Goal: Information Seeking & Learning: Learn about a topic

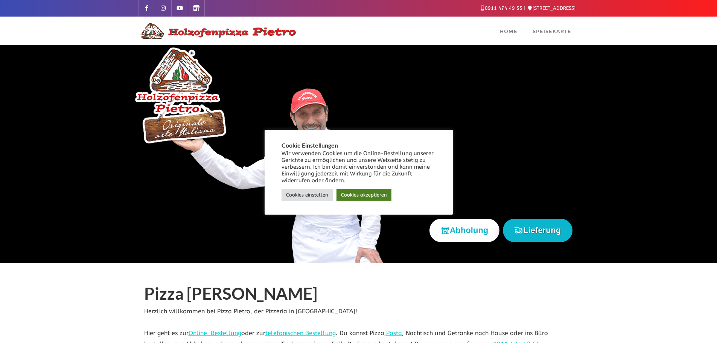
click at [376, 197] on link "Cookies akzeptieren" at bounding box center [363, 195] width 55 height 12
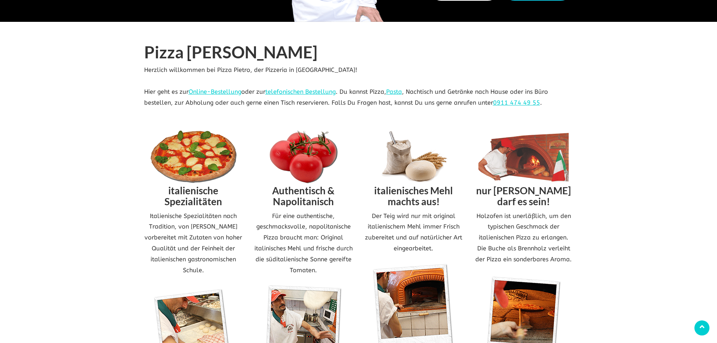
scroll to position [151, 0]
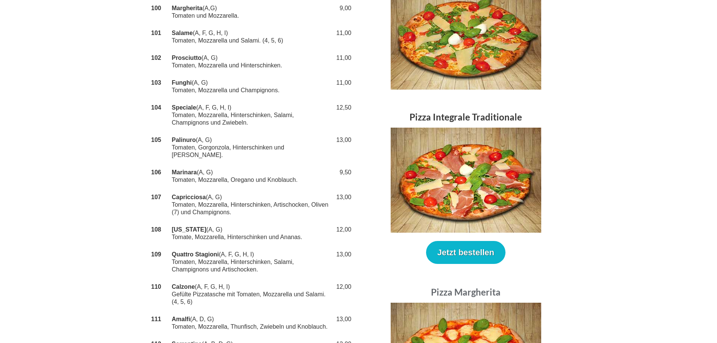
scroll to position [151, 0]
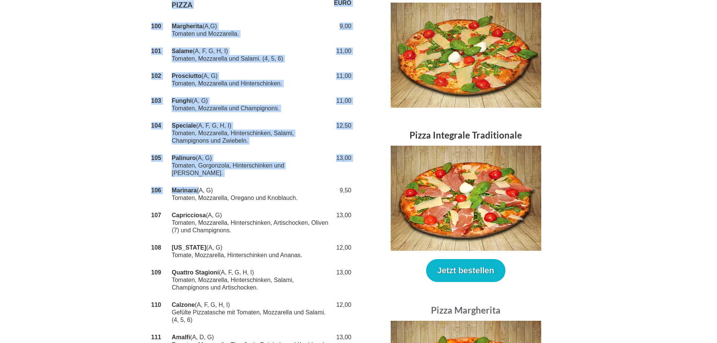
drag, startPoint x: 198, startPoint y: 186, endPoint x: 149, endPoint y: 184, distance: 49.3
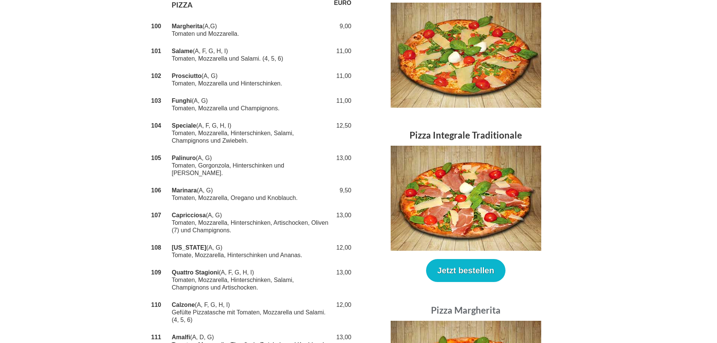
click at [170, 185] on td "Marinara (A, G) Tomaten, Mozzarella, Oregano und Knoblauch." at bounding box center [251, 194] width 162 height 25
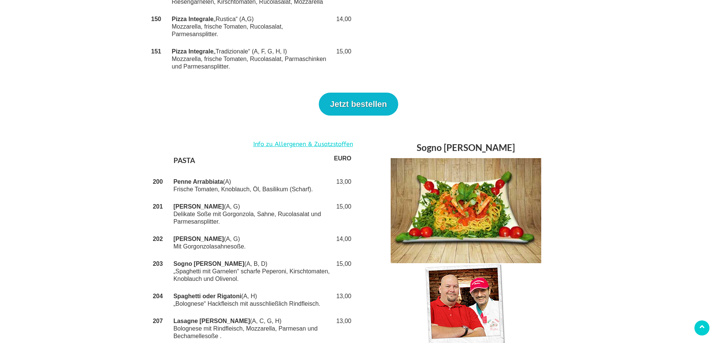
scroll to position [1054, 0]
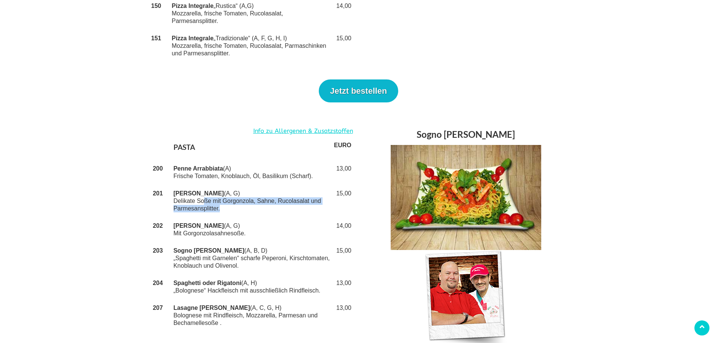
drag, startPoint x: 226, startPoint y: 181, endPoint x: 270, endPoint y: 186, distance: 44.6
click at [268, 186] on td "[PERSON_NAME] Pietro (A, G) Delikate Soße mit Gorgonzola, Sahne, Rucolasalat un…" at bounding box center [252, 201] width 161 height 32
click at [270, 186] on td "[PERSON_NAME] Pietro (A, G) Delikate Soße mit Gorgonzola, Sahne, Rucolasalat un…" at bounding box center [252, 201] width 161 height 32
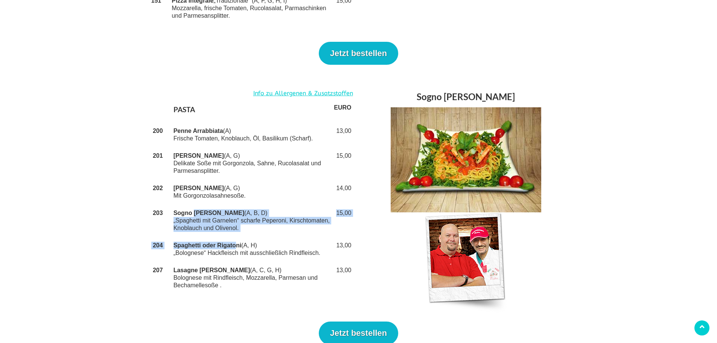
drag, startPoint x: 236, startPoint y: 219, endPoint x: 193, endPoint y: 187, distance: 52.9
click at [193, 187] on tbody "PASTA EURO 200 Penne Arrabbiata (A) Frische Tomaten, Knoblauch, Öl, Basilikum (…" at bounding box center [251, 196] width 203 height 195
click at [193, 210] on strong "Sogno [PERSON_NAME]" at bounding box center [208, 213] width 71 height 6
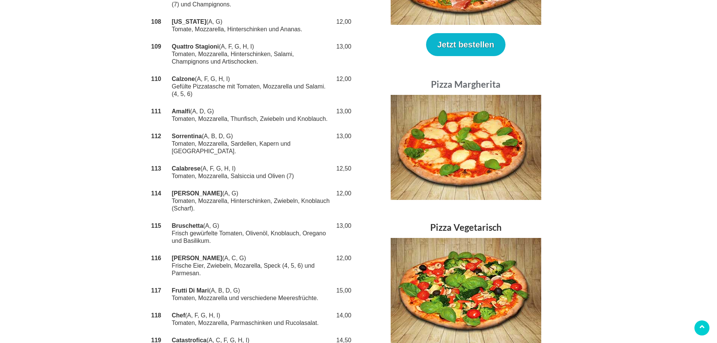
scroll to position [339, 0]
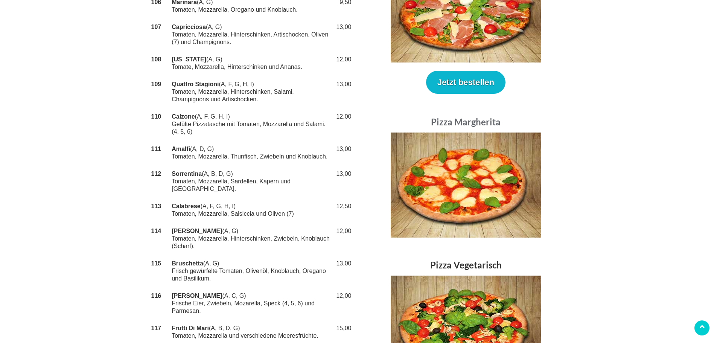
drag, startPoint x: 179, startPoint y: 248, endPoint x: 250, endPoint y: 275, distance: 76.2
click at [250, 275] on tbody "PIZZA EURO 100 Margherita (A,G) Tomaten und Mozzarella. 9,00 101 Salame (A, F, …" at bounding box center [251, 291] width 203 height 971
click at [250, 287] on td "Del Nonno (A, C, G) Frische Eier, Zwiebeln, Mozarella, Speck (4, 5, 6) und Parm…" at bounding box center [251, 303] width 162 height 32
click at [240, 265] on td "Bruschetta (A, G) Frisch gewürfelte Tomaten, Olivenöl, Knoblauch, Oregano und B…" at bounding box center [251, 271] width 162 height 32
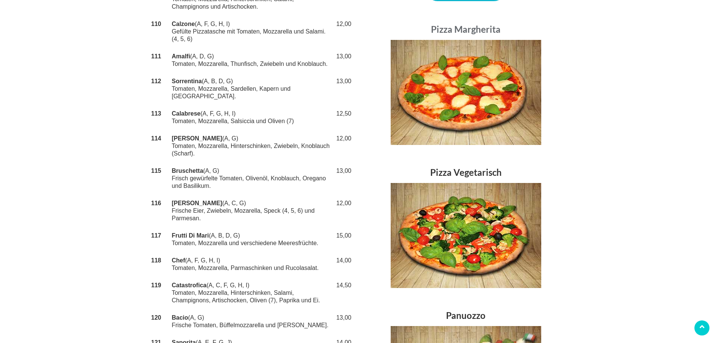
scroll to position [414, 0]
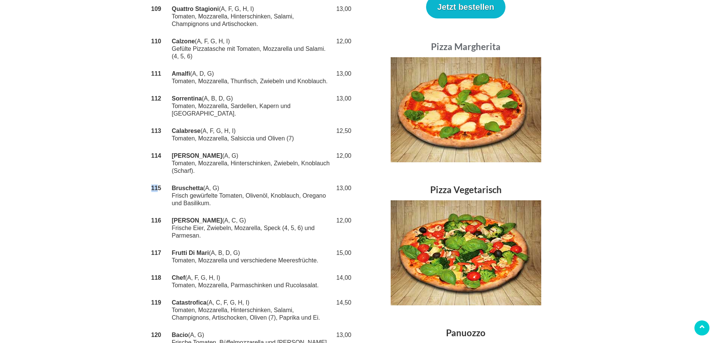
drag, startPoint x: 158, startPoint y: 170, endPoint x: 151, endPoint y: 170, distance: 7.1
click at [151, 185] on strong "115" at bounding box center [156, 188] width 10 height 6
drag, startPoint x: 178, startPoint y: 181, endPoint x: 230, endPoint y: 185, distance: 51.3
click at [230, 185] on td "Bruschetta (A, G) Frisch gewürfelte Tomaten, Olivenöl, Knoblauch, Oregano und B…" at bounding box center [251, 195] width 162 height 32
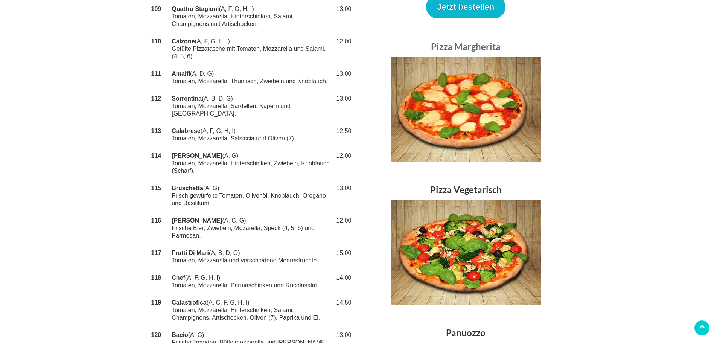
click at [230, 185] on td "Bruschetta (A, G) Frisch gewürfelte Tomaten, Olivenöl, Knoblauch, Oregano und B…" at bounding box center [251, 195] width 162 height 32
drag, startPoint x: 232, startPoint y: 180, endPoint x: 313, endPoint y: 178, distance: 81.7
click at [313, 179] on td "Bruschetta (A, G) Frisch gewürfelte Tomaten, Olivenöl, Knoblauch, Oregano und B…" at bounding box center [251, 195] width 162 height 32
click at [309, 181] on td "Bruschetta (A, G) Frisch gewürfelte Tomaten, Olivenöl, Knoblauch, Oregano und B…" at bounding box center [251, 195] width 162 height 32
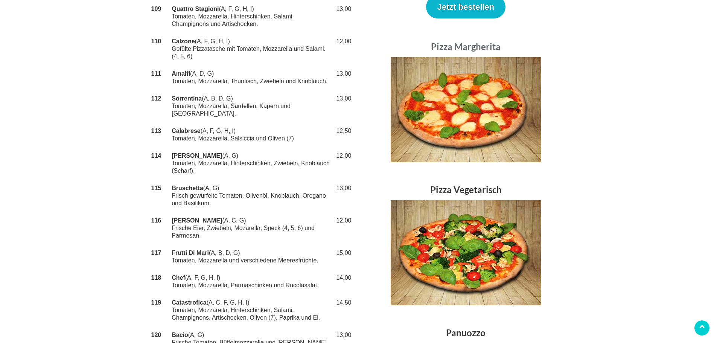
click at [320, 181] on td "Bruschetta (A, G) Frisch gewürfelte Tomaten, Olivenöl, Knoblauch, Oregano und B…" at bounding box center [251, 195] width 162 height 32
click at [217, 186] on td "Bruschetta (A, G) Frisch gewürfelte Tomaten, Olivenöl, Knoblauch, Oregano und B…" at bounding box center [251, 195] width 162 height 32
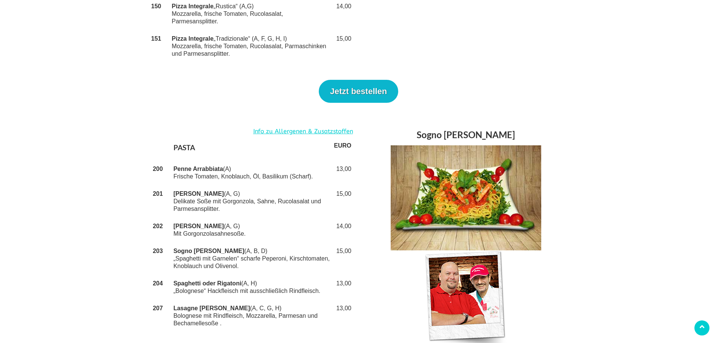
scroll to position [1054, 0]
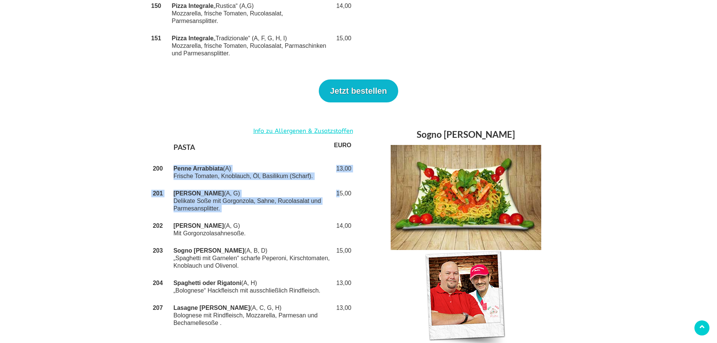
drag, startPoint x: 163, startPoint y: 141, endPoint x: 340, endPoint y: 170, distance: 179.3
click at [340, 170] on tbody "PASTA EURO 200 Penne Arrabbiata (A) Frische Tomaten, Knoblauch, Öl, Basilikum (…" at bounding box center [251, 234] width 203 height 195
click at [340, 185] on td "15,00" at bounding box center [342, 201] width 20 height 32
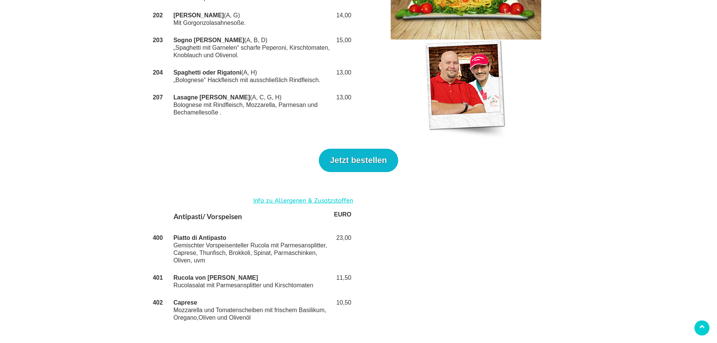
scroll to position [1214, 0]
